Goal: Check status: Check status

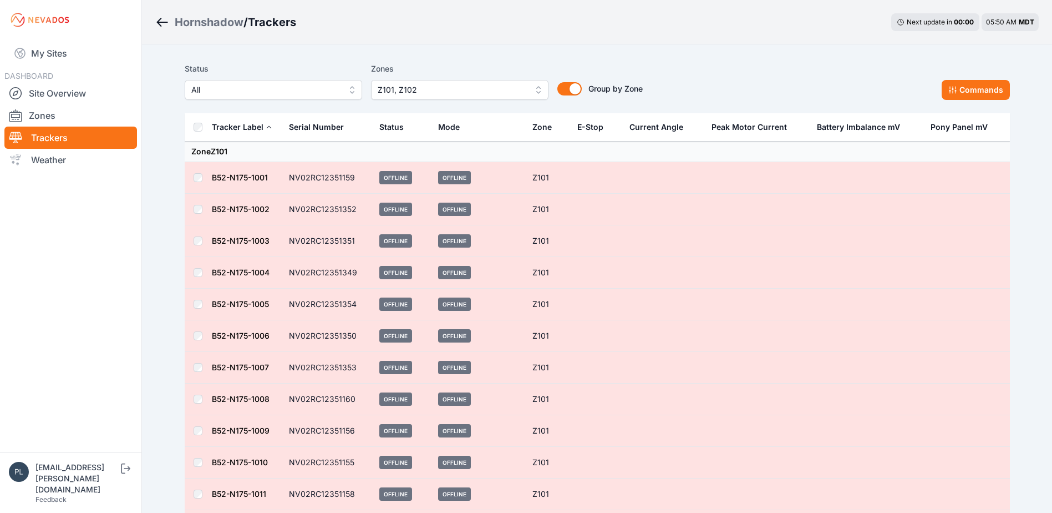
scroll to position [420, 0]
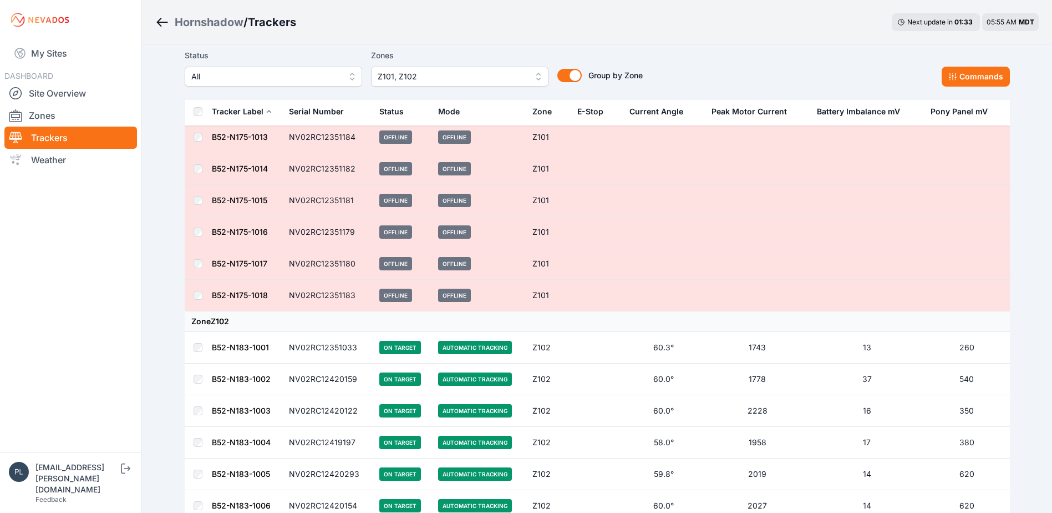
click at [61, 137] on link "Trackers" at bounding box center [70, 137] width 133 height 22
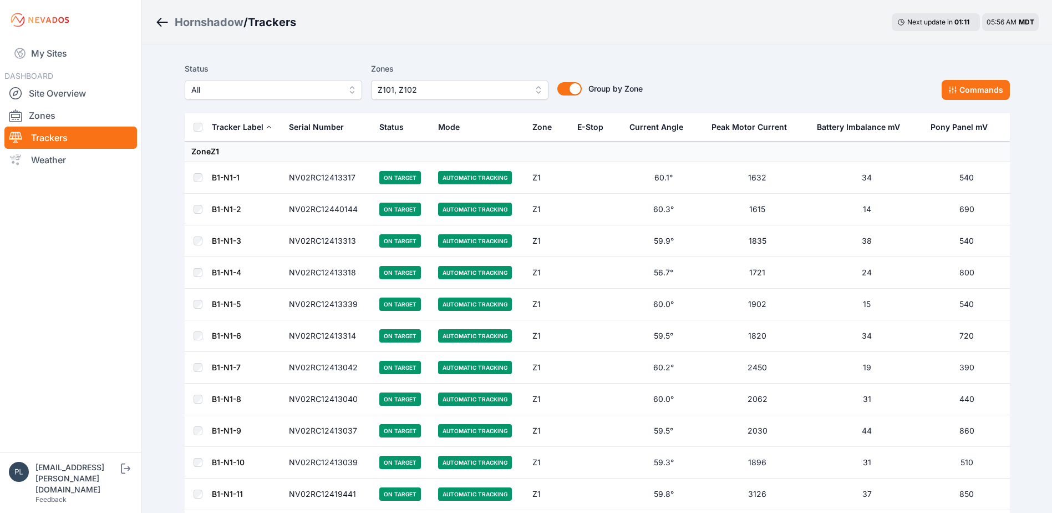
click at [321, 84] on span "All" at bounding box center [265, 89] width 149 height 13
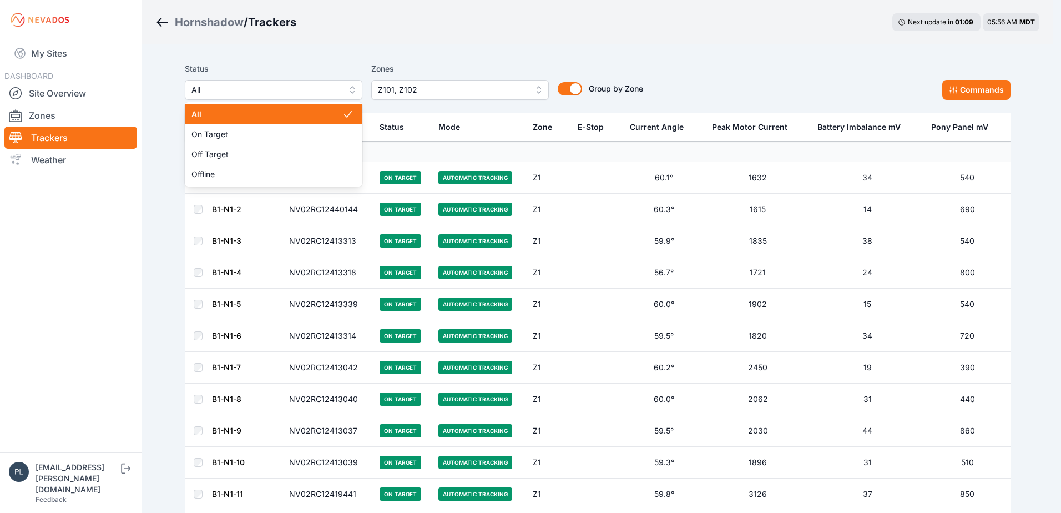
click at [400, 98] on div "Status All All On Target Off Target Offline Zones Z101, Z102 Group by Zone Grou…" at bounding box center [414, 81] width 458 height 38
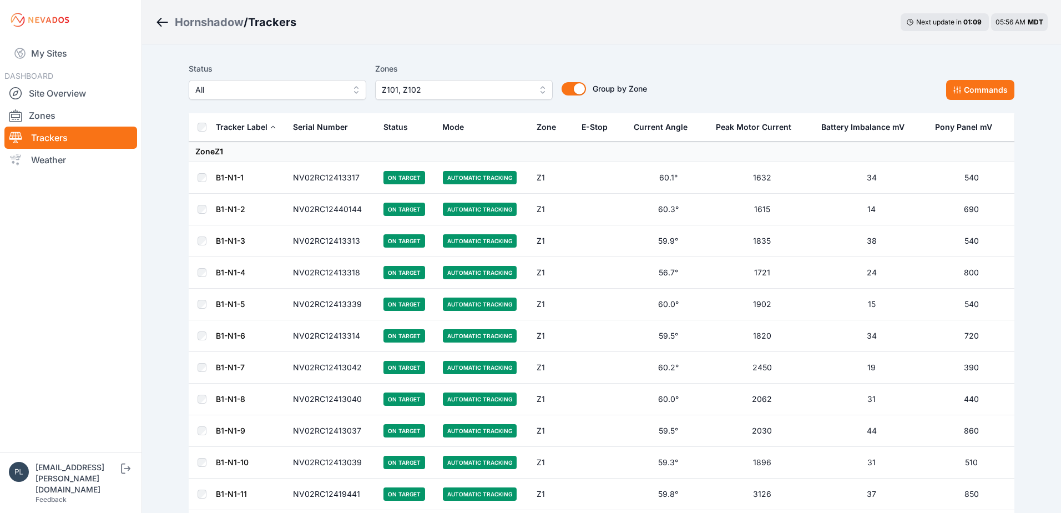
click at [404, 94] on span "Z101, Z102" at bounding box center [456, 89] width 149 height 13
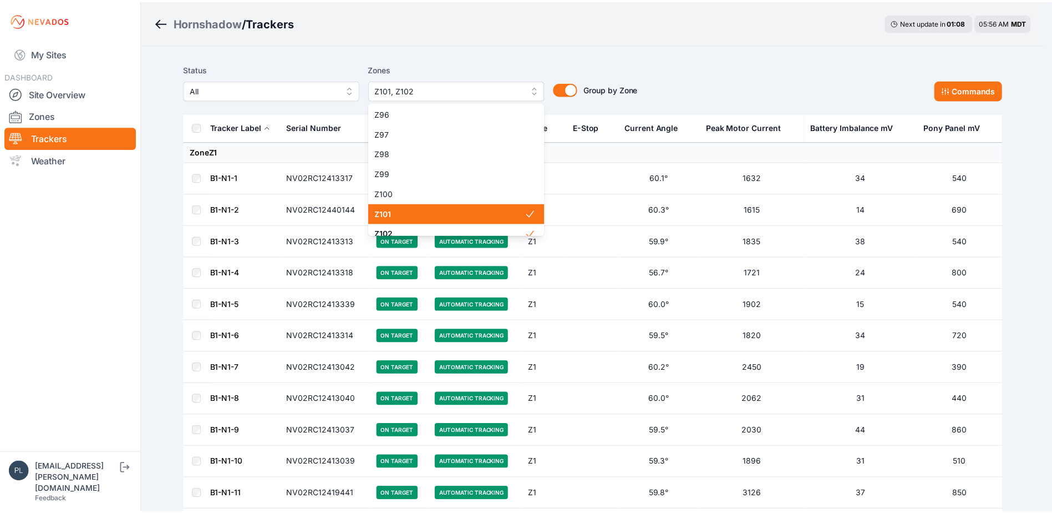
scroll to position [1909, 0]
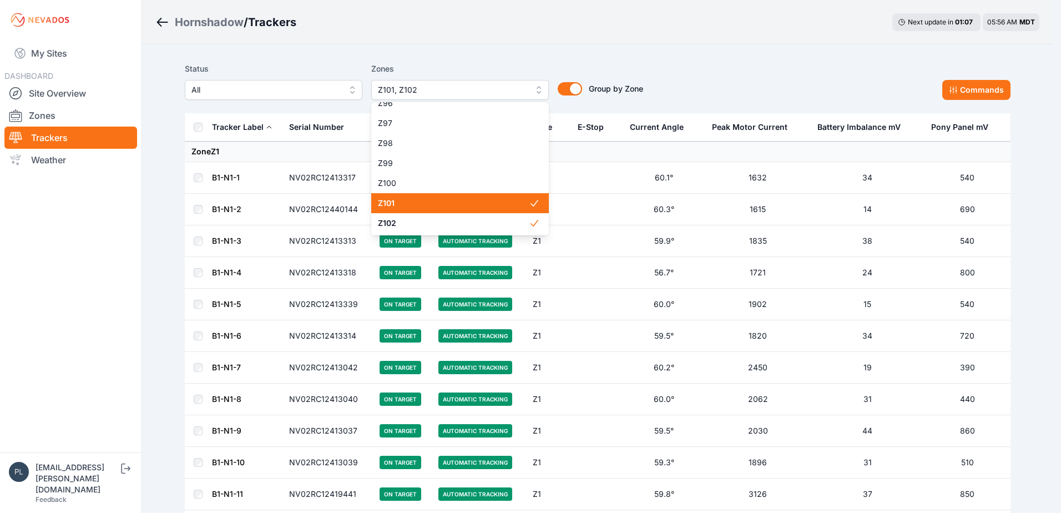
click at [447, 206] on span "Z101" at bounding box center [453, 203] width 151 height 11
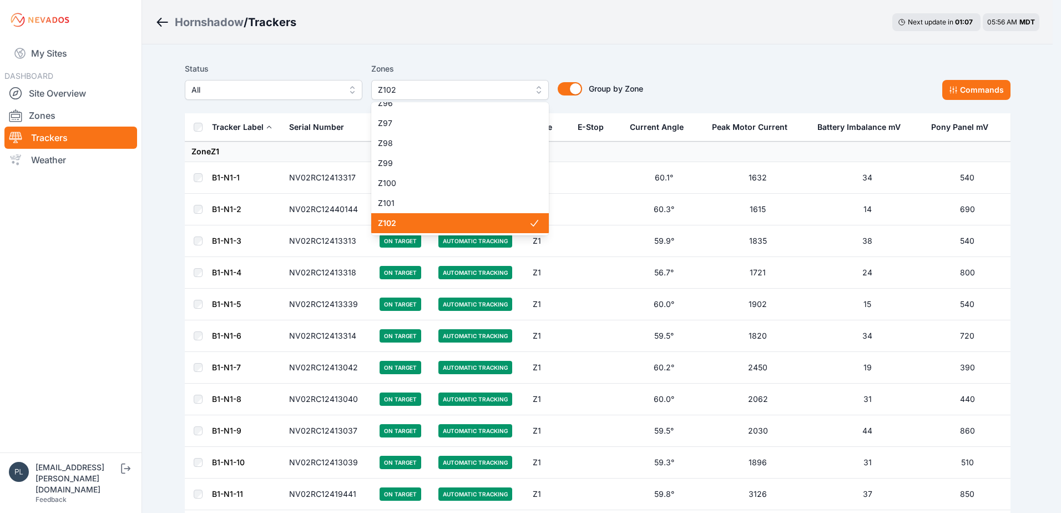
click at [447, 229] on div "Z102" at bounding box center [460, 223] width 178 height 20
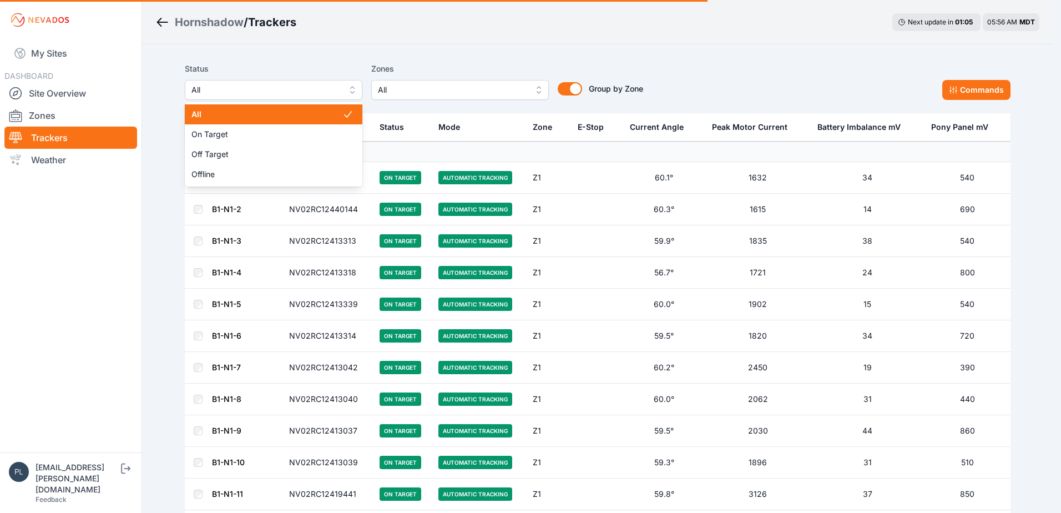
click at [335, 93] on span "All" at bounding box center [265, 89] width 149 height 13
click at [322, 73] on div "Status All All On Target Off Target Offline" at bounding box center [274, 81] width 178 height 38
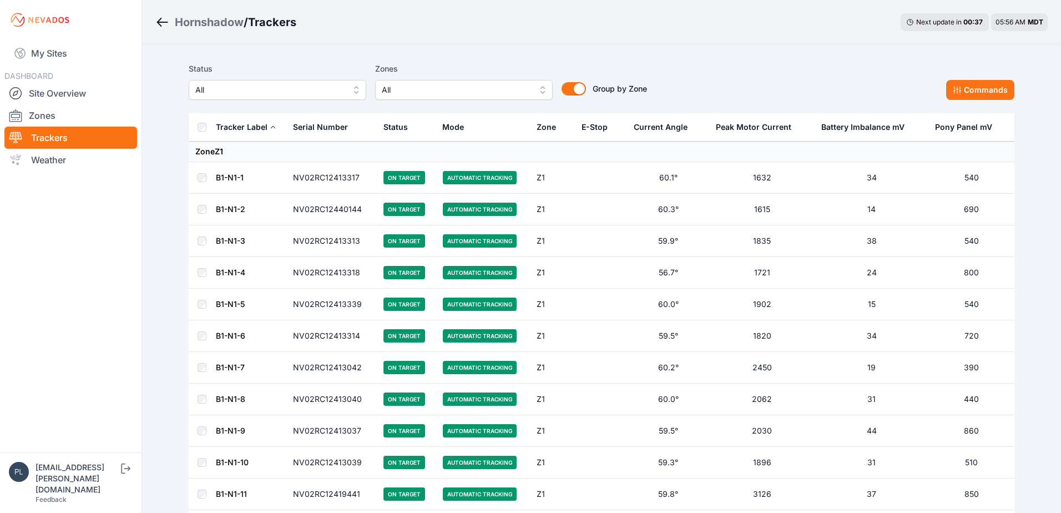
click at [414, 97] on button "All" at bounding box center [464, 90] width 178 height 20
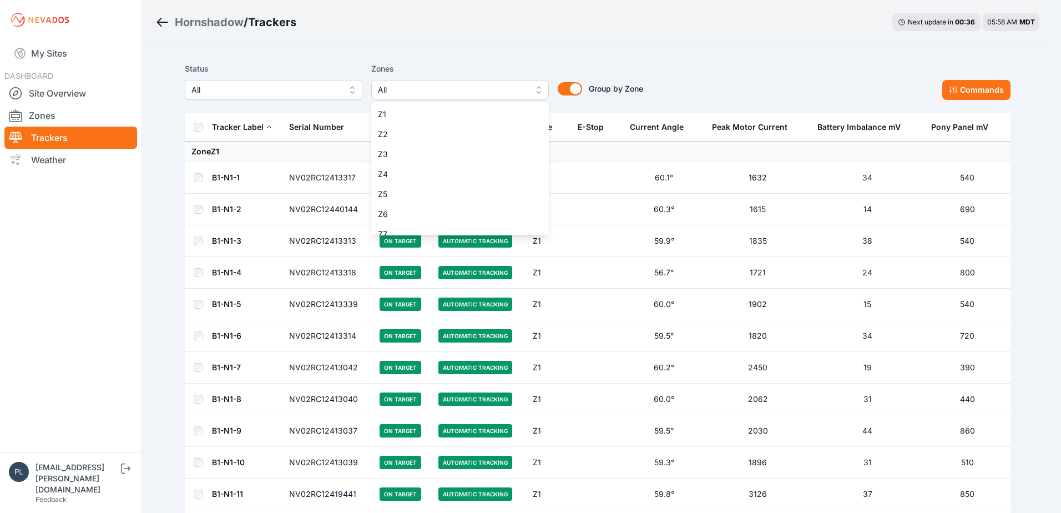
click at [320, 82] on div "Status All Zones All Z1 Z2 Z3 Z4 Z5 Z6 Z7 Z8 Z9 Z10 Z11 Z12 Z13 Z14 Z15 Z16 Z17…" at bounding box center [414, 81] width 458 height 38
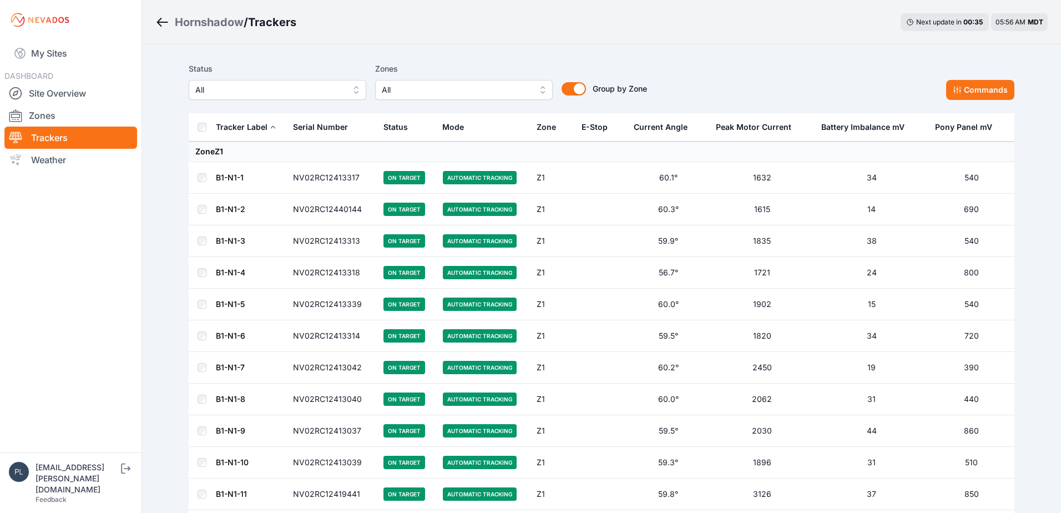
click at [318, 89] on span "All" at bounding box center [269, 89] width 149 height 13
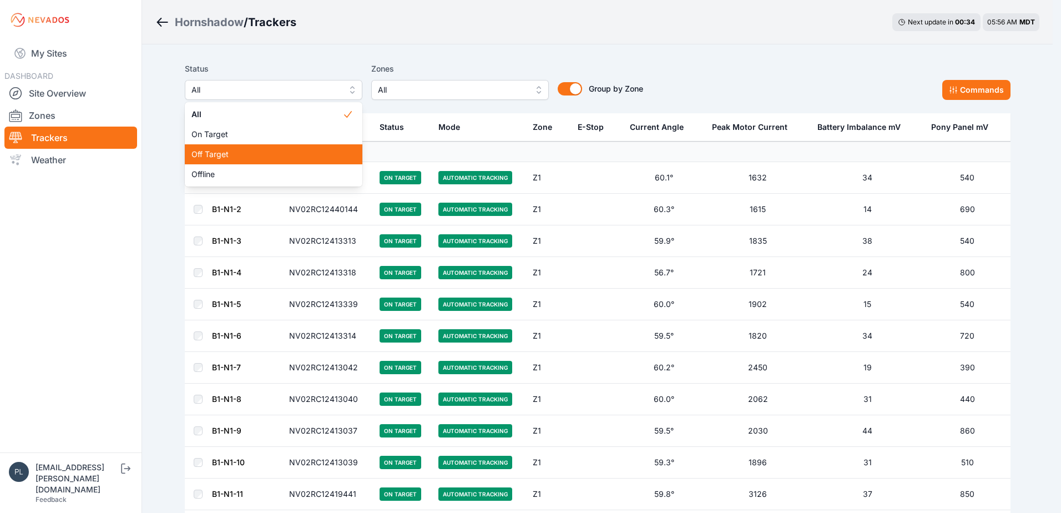
click at [286, 152] on span "Off Target" at bounding box center [266, 154] width 151 height 11
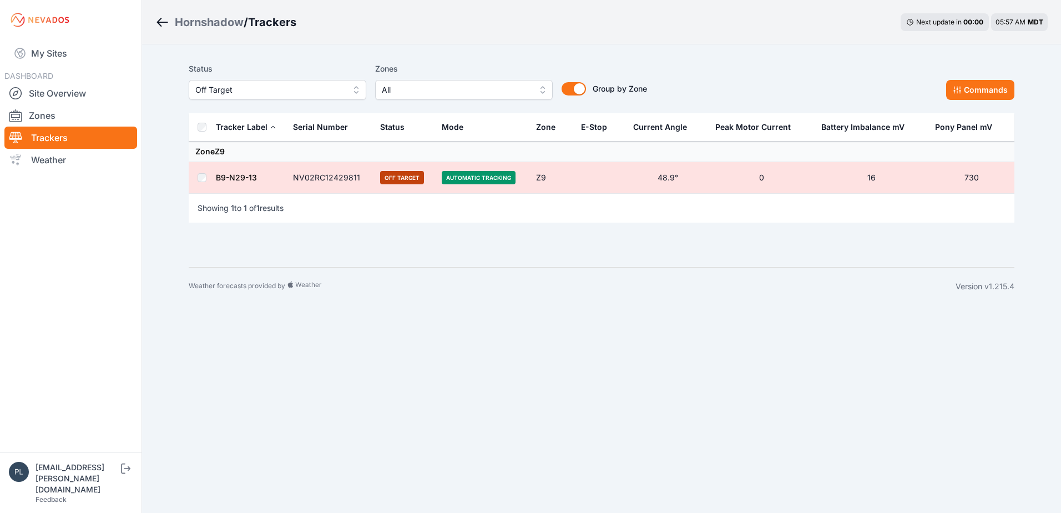
click at [328, 90] on span "Off Target" at bounding box center [269, 89] width 149 height 13
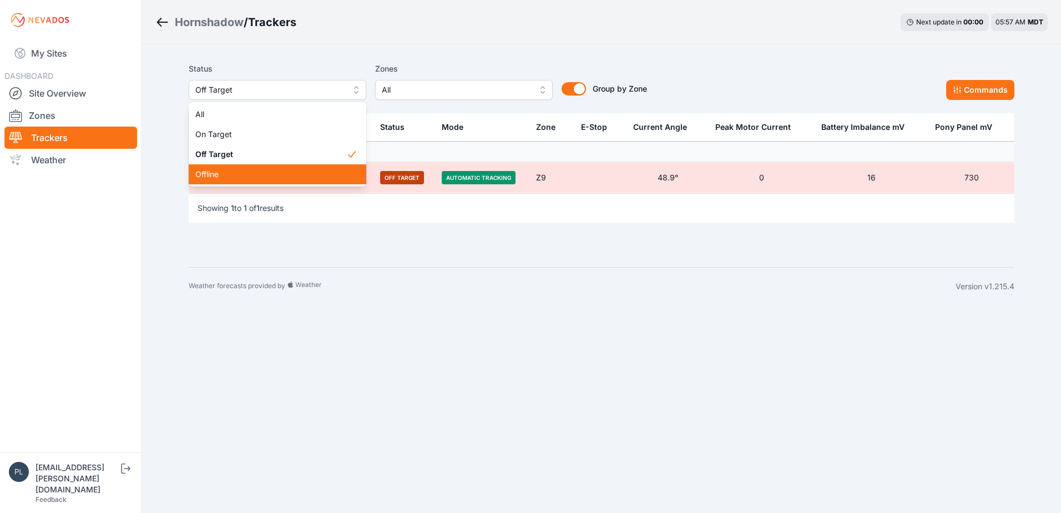
click at [276, 173] on span "Offline" at bounding box center [270, 174] width 151 height 11
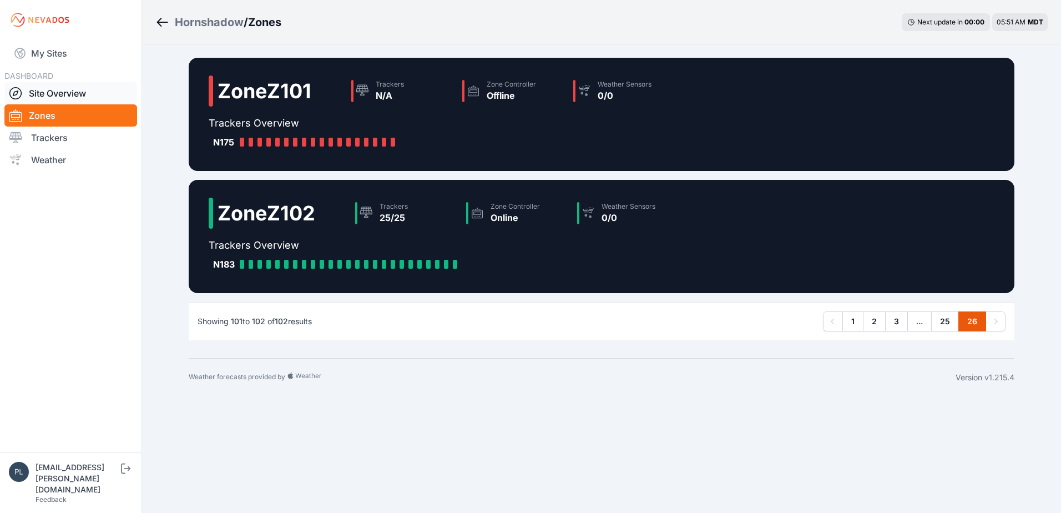
click at [80, 90] on link "Site Overview" at bounding box center [70, 93] width 133 height 22
